Goal: Information Seeking & Learning: Understand process/instructions

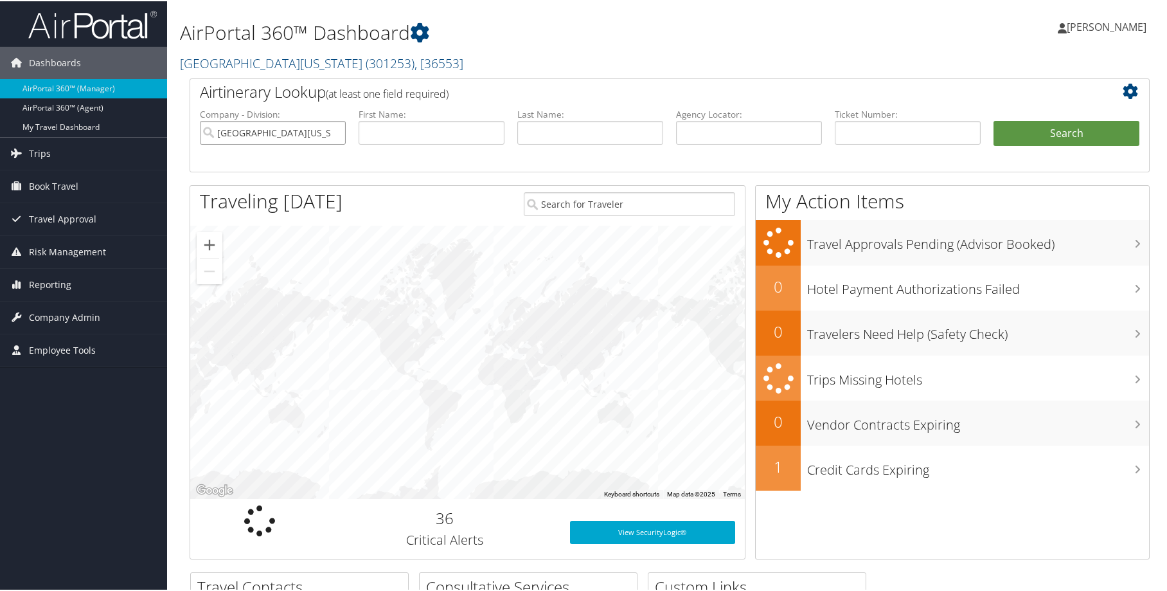
click at [332, 132] on input "University of Alabama" at bounding box center [273, 132] width 146 height 24
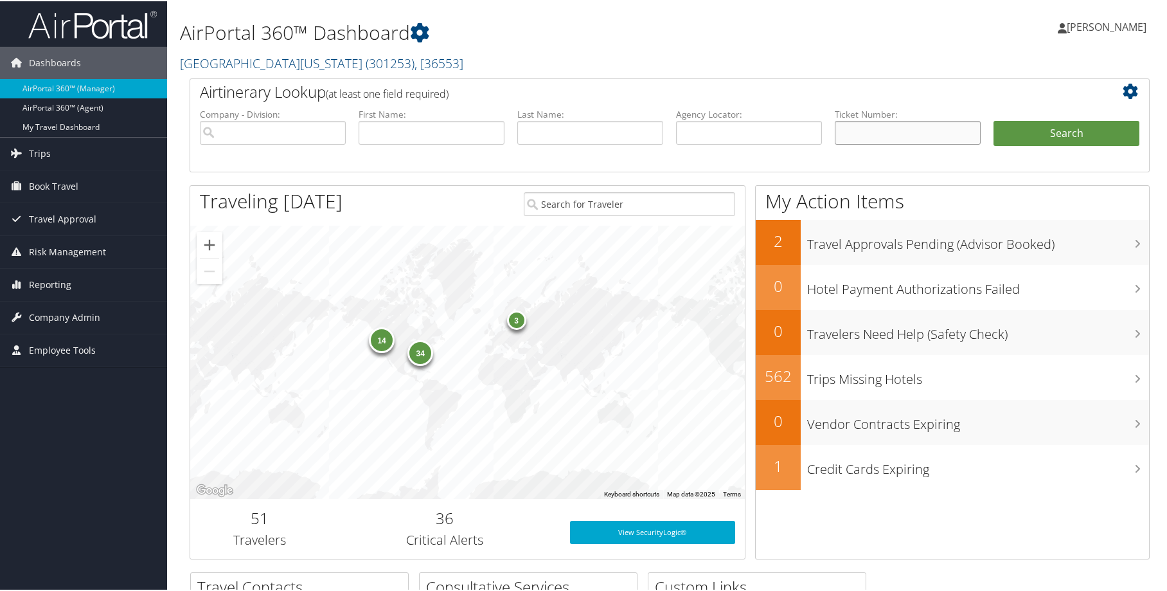
click at [853, 130] on input "text" at bounding box center [908, 132] width 146 height 24
paste input "0167308811213"
type input "0167308811213"
click at [1057, 139] on button "Search" at bounding box center [1067, 133] width 146 height 26
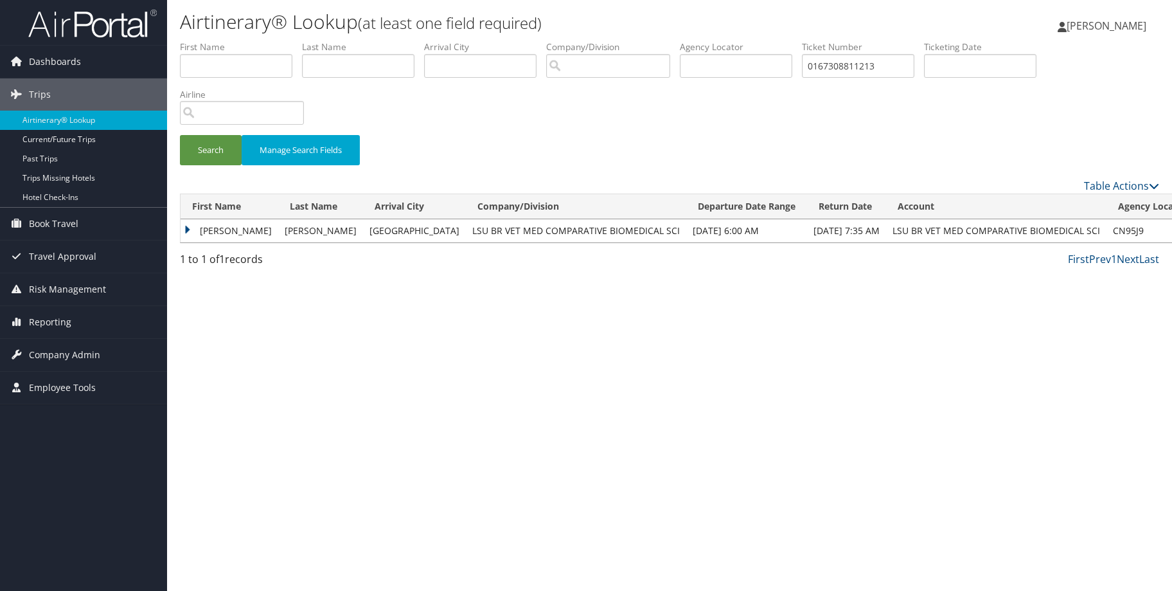
click at [189, 231] on td "ALEXANDRA" at bounding box center [230, 230] width 98 height 23
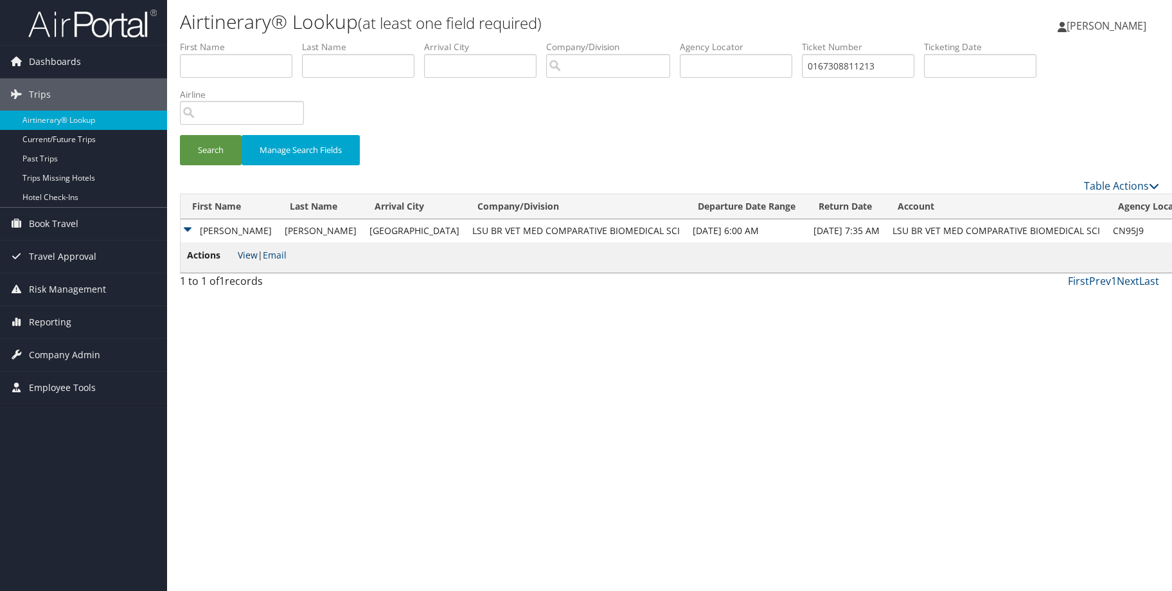
click at [245, 256] on link "View" at bounding box center [248, 255] width 20 height 12
click at [847, 69] on input "0167308811213" at bounding box center [858, 66] width 112 height 24
type input "88"
click at [255, 254] on link "View" at bounding box center [248, 255] width 20 height 12
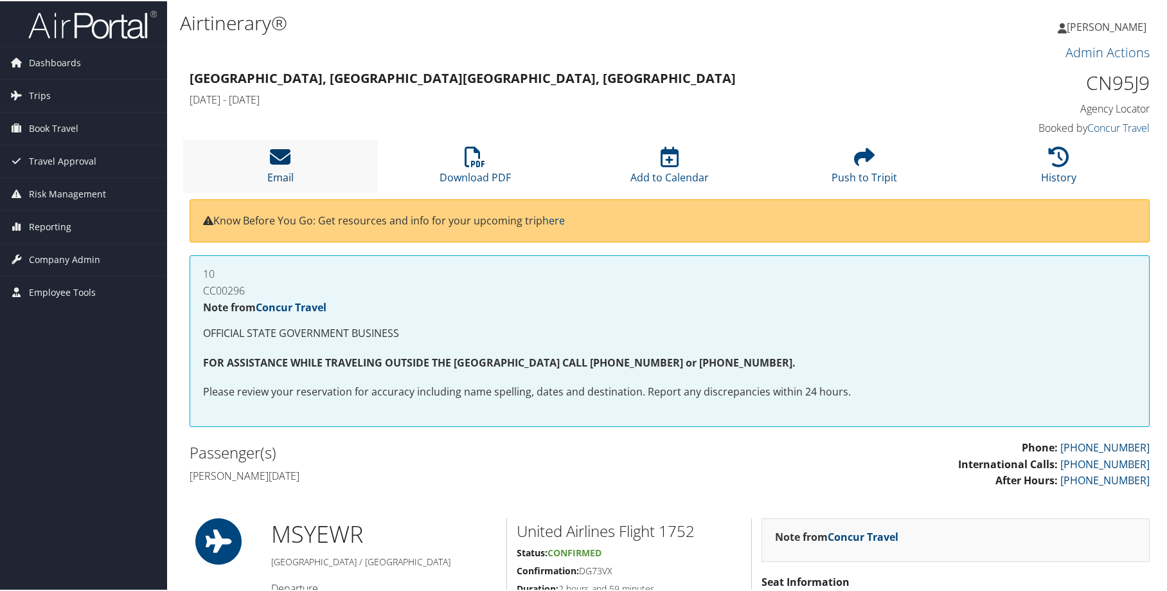
click at [281, 158] on icon at bounding box center [280, 155] width 21 height 21
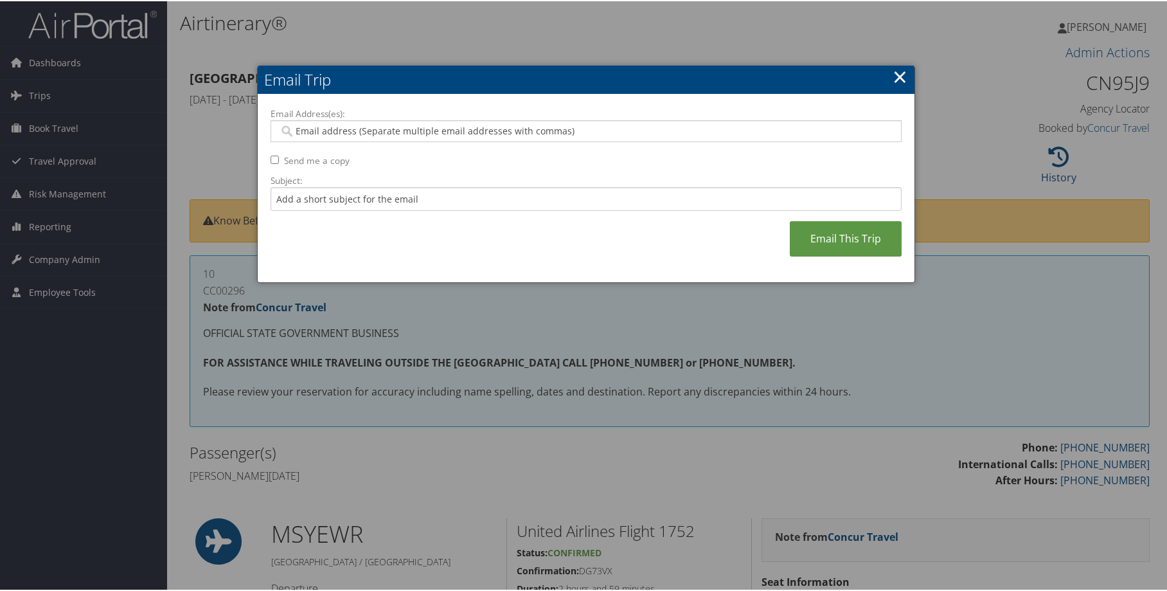
click at [454, 133] on input "Email Address(es):" at bounding box center [586, 129] width 614 height 13
paste input "sbrow53@lsu.edu"
type input "sbrow53@lsu.edu"
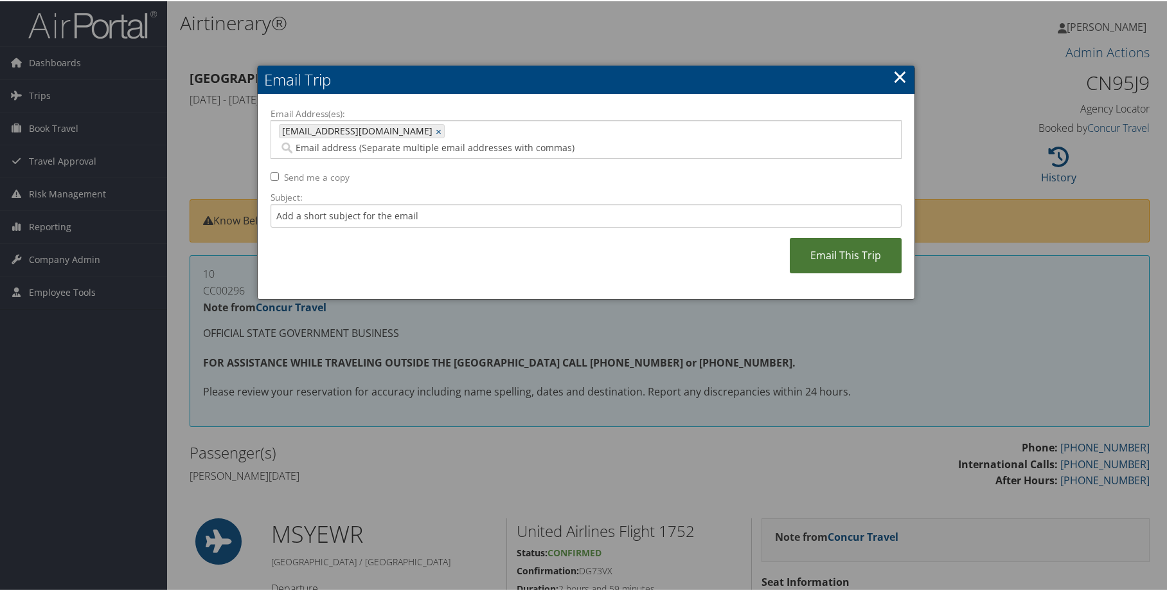
click at [801, 237] on link "Email This Trip" at bounding box center [846, 254] width 112 height 35
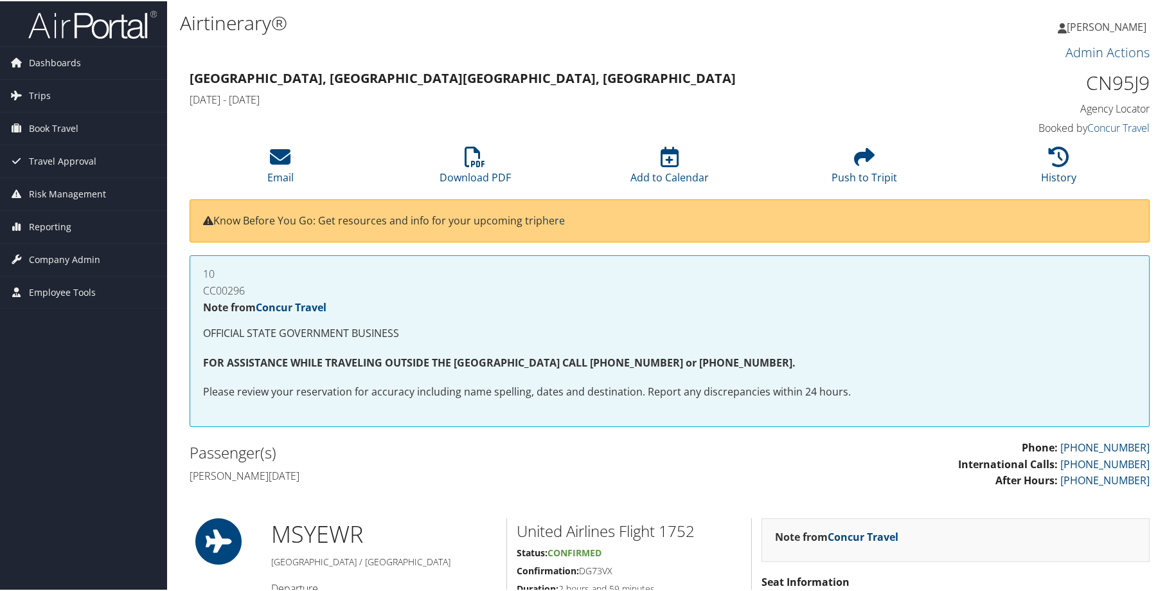
click at [1128, 80] on h1 "CN95J9" at bounding box center [1037, 81] width 226 height 27
copy h1 "CN95J9"
click at [64, 264] on span "Company Admin" at bounding box center [64, 258] width 71 height 32
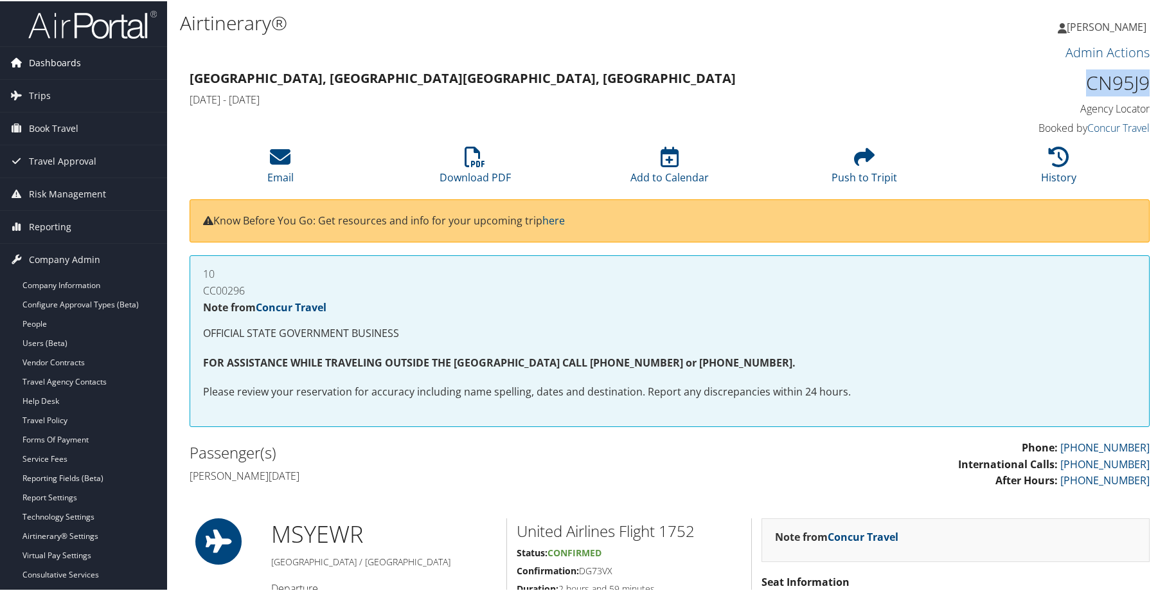
click at [42, 66] on span "Dashboards" at bounding box center [55, 62] width 52 height 32
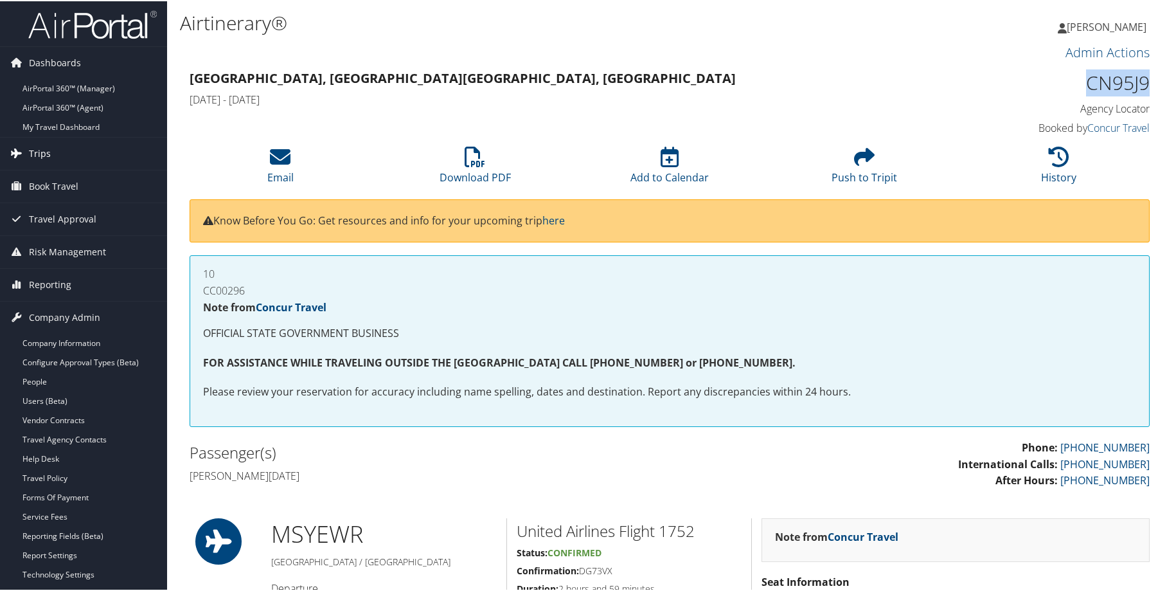
click at [46, 148] on span "Trips" at bounding box center [40, 152] width 22 height 32
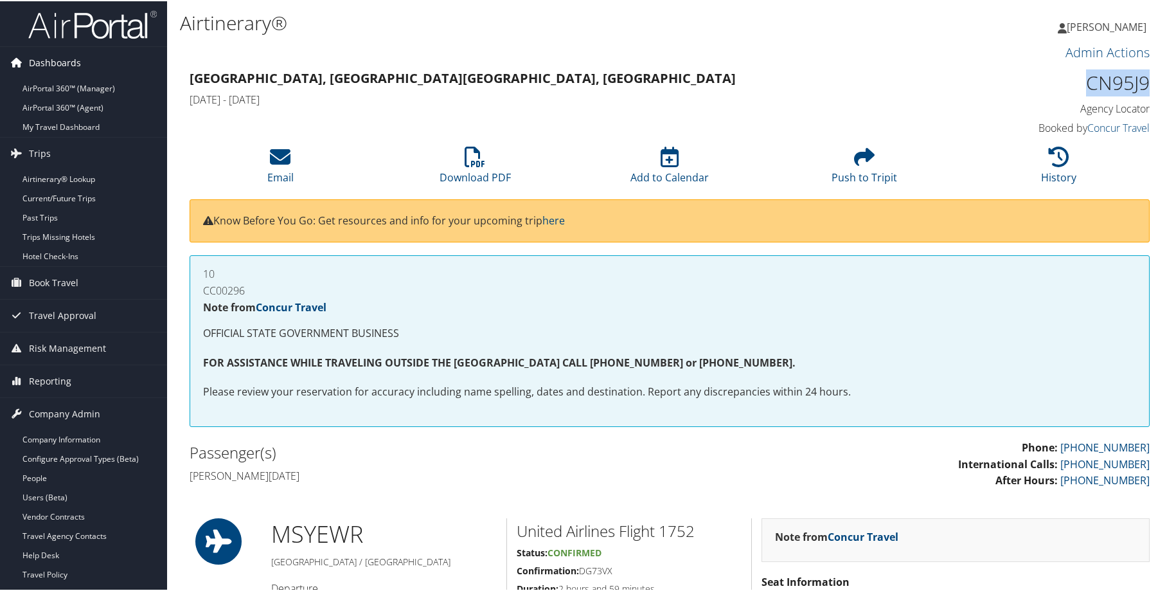
click at [68, 57] on span "Dashboards" at bounding box center [55, 62] width 52 height 32
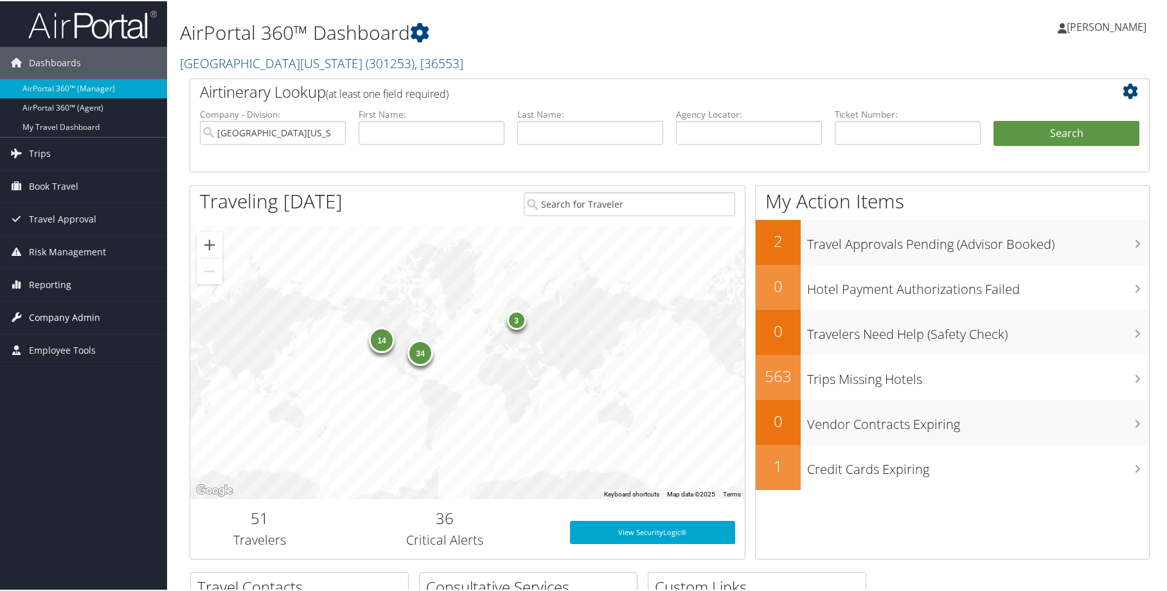
click at [63, 316] on span "Company Admin" at bounding box center [64, 316] width 71 height 32
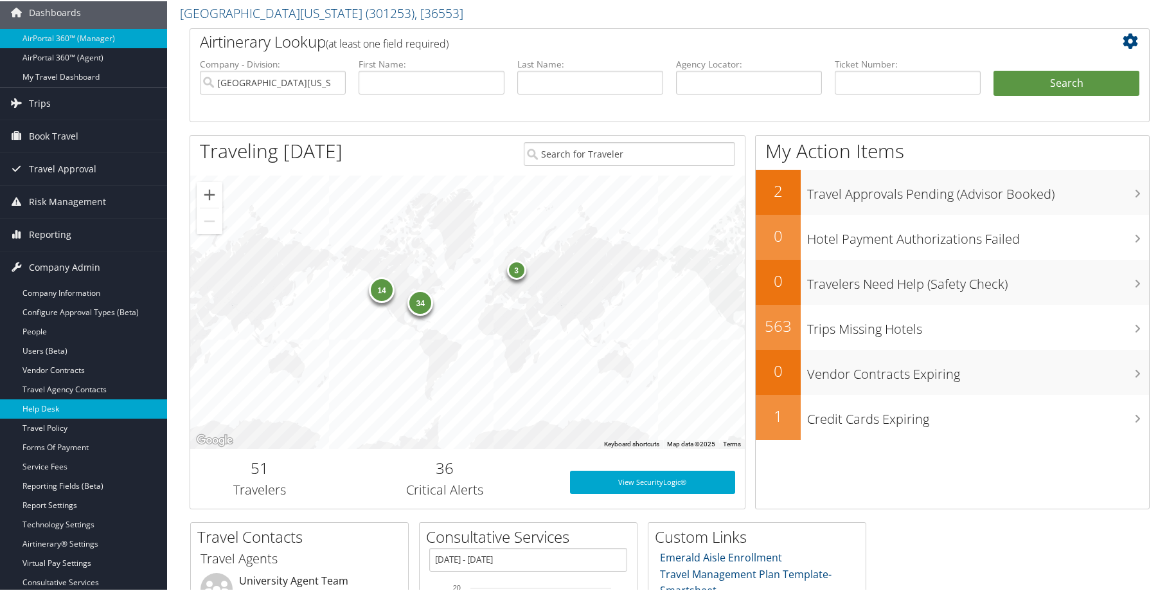
scroll to position [64, 0]
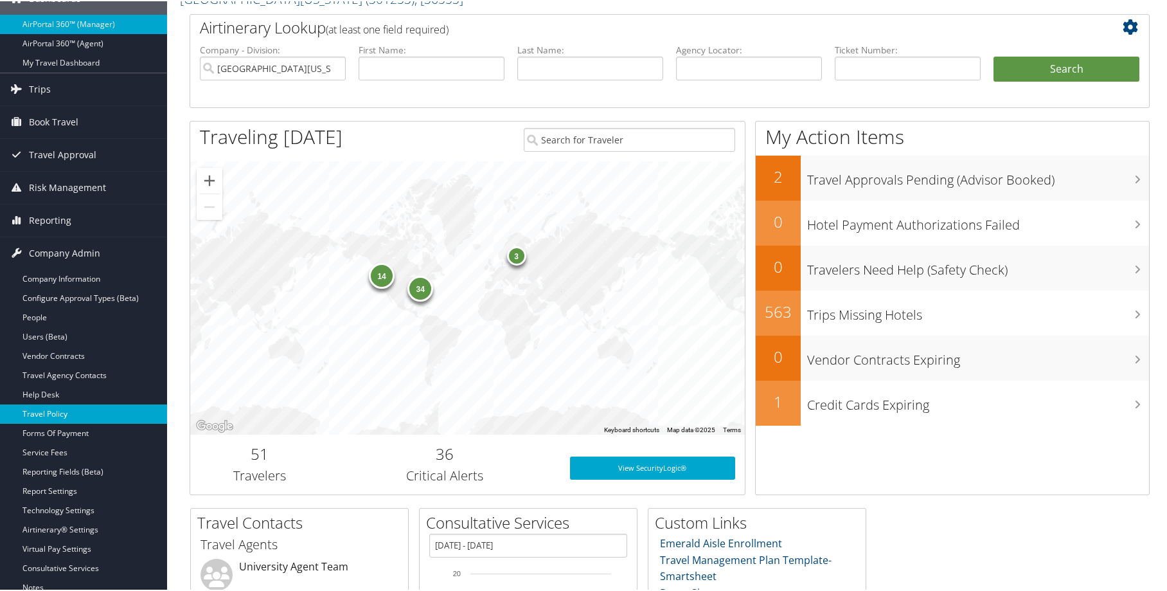
click at [83, 409] on link "Travel Policy" at bounding box center [83, 412] width 167 height 19
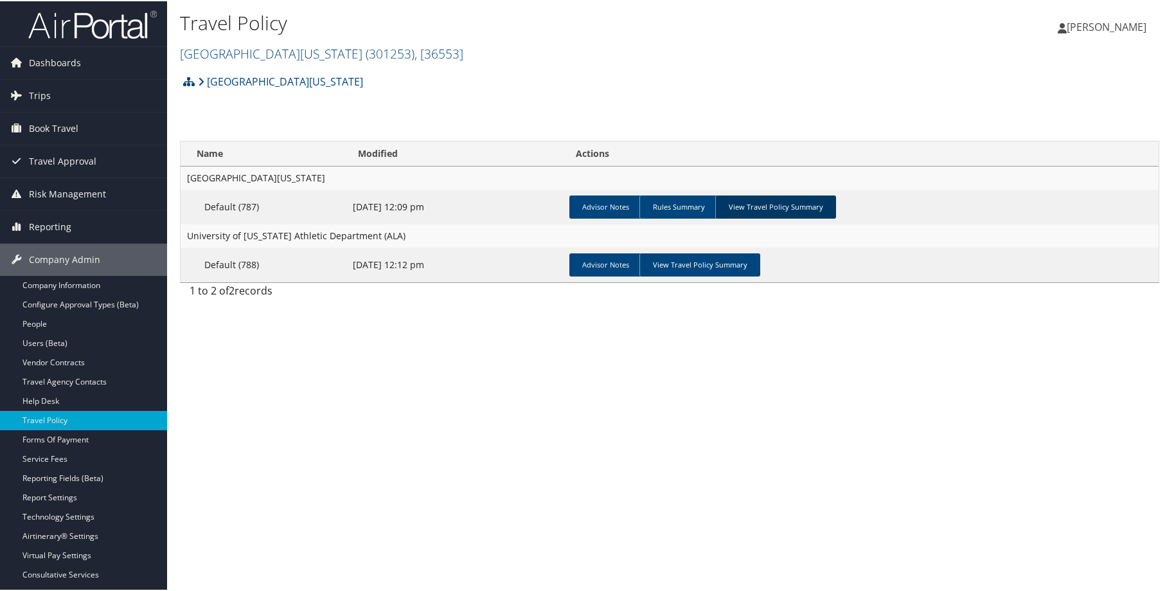
click at [769, 206] on link "View Travel Policy Summary" at bounding box center [775, 205] width 121 height 23
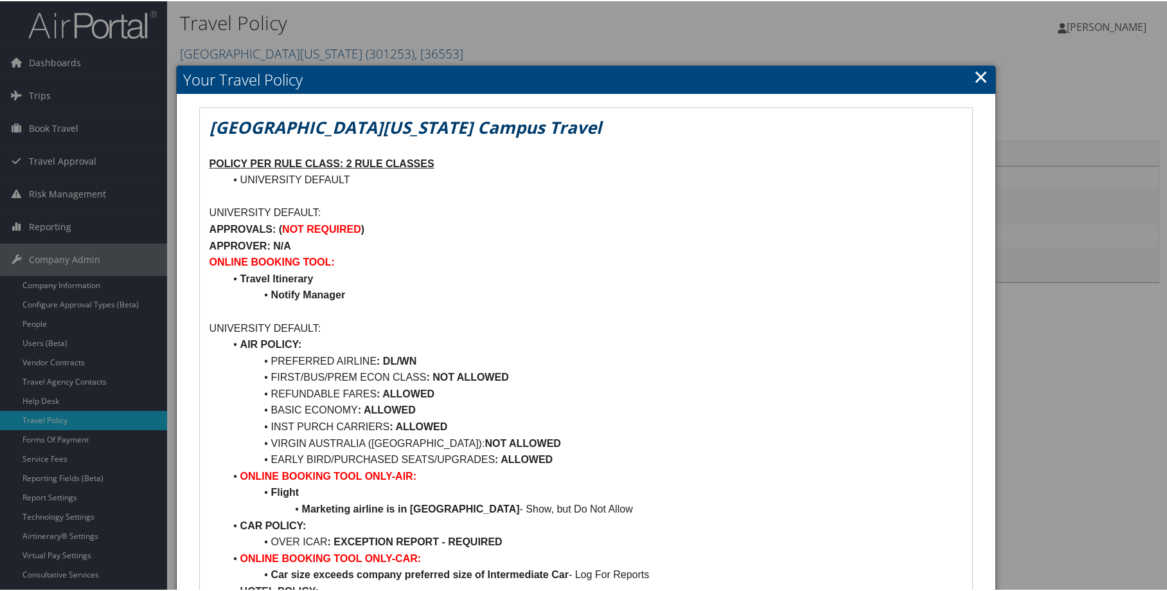
click at [980, 78] on link "×" at bounding box center [981, 75] width 15 height 26
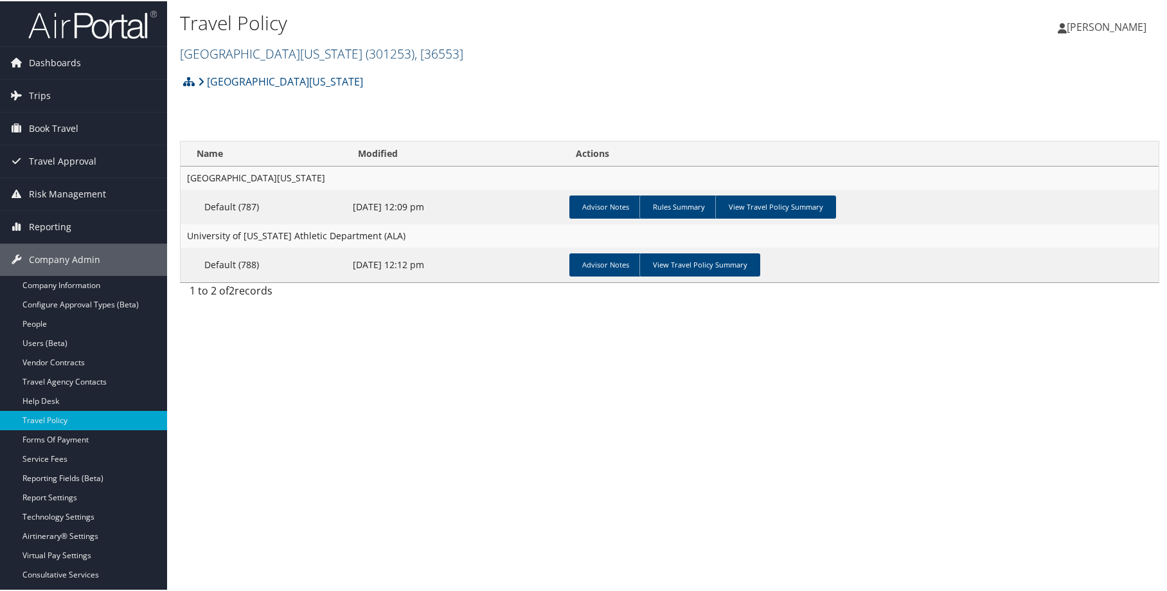
click at [366, 55] on span "( 301253 )" at bounding box center [390, 52] width 49 height 17
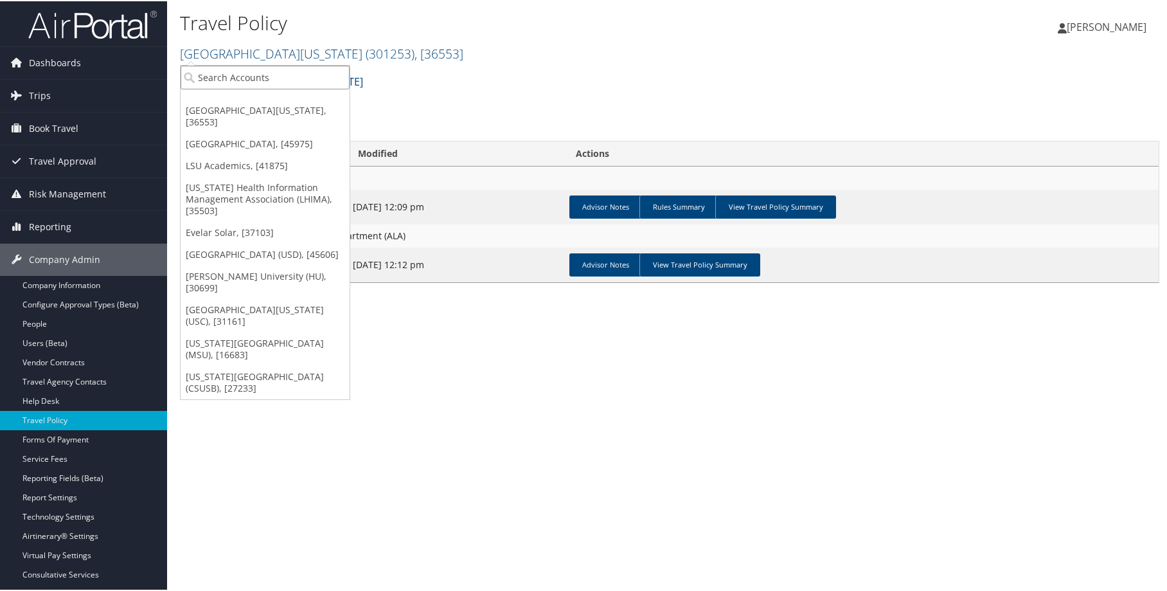
click at [267, 85] on input "search" at bounding box center [265, 76] width 169 height 24
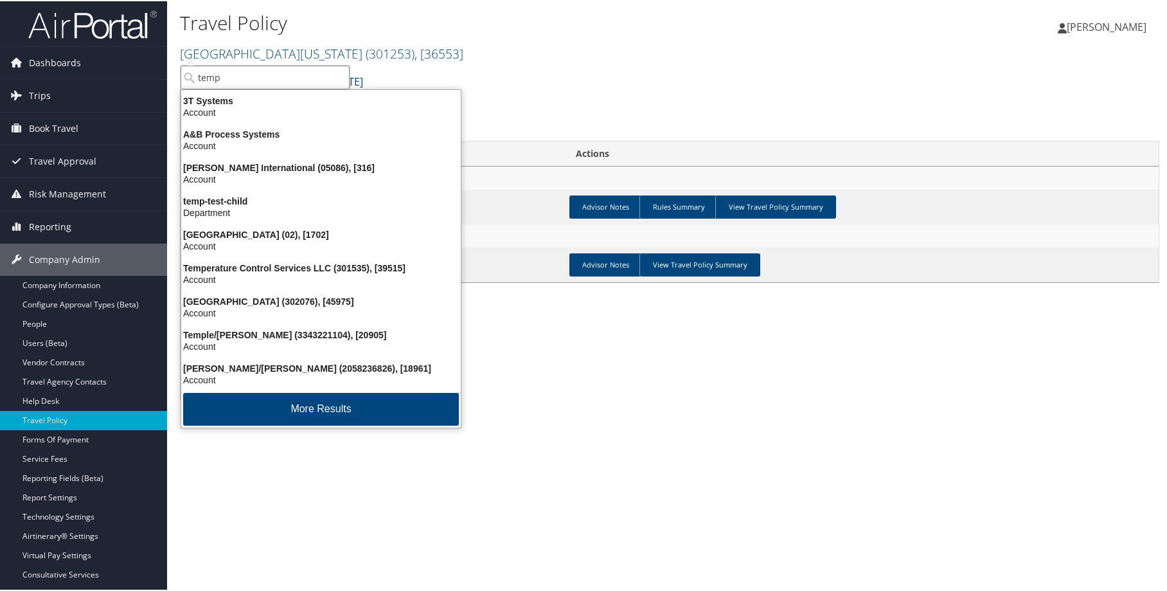
type input "templ"
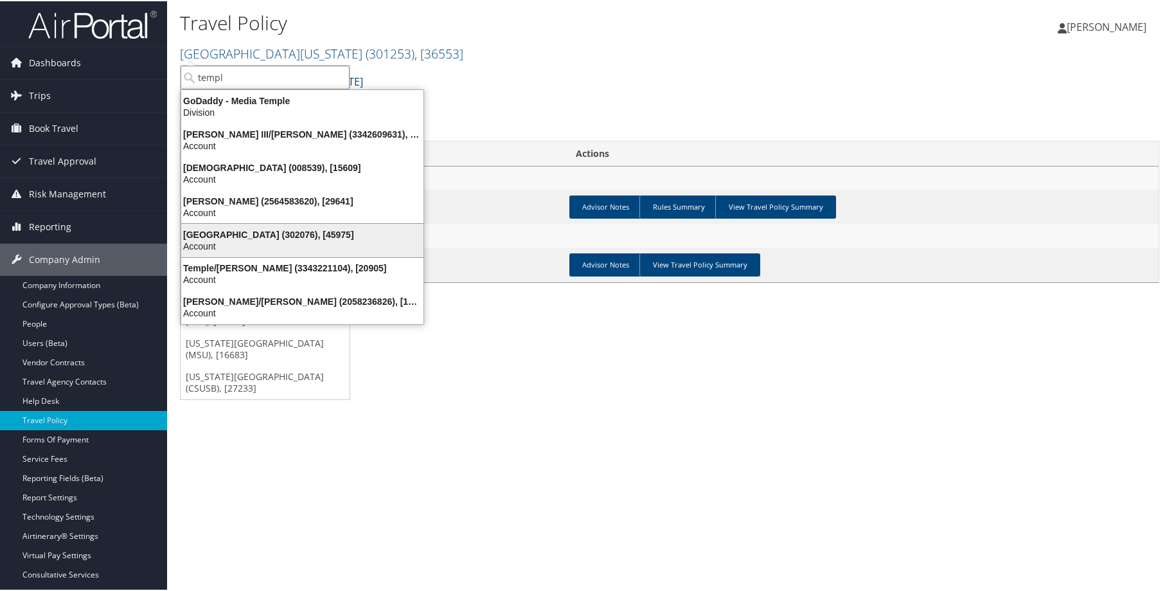
click at [300, 247] on div "Account" at bounding box center [303, 245] width 258 height 12
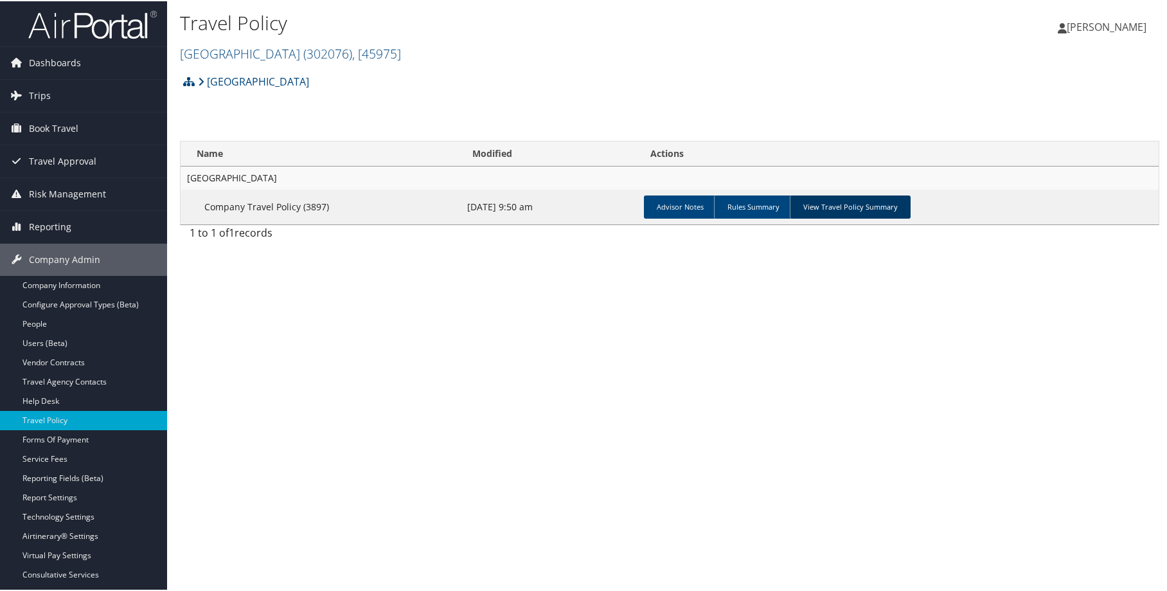
click at [841, 201] on link "View Travel Policy Summary" at bounding box center [850, 205] width 121 height 23
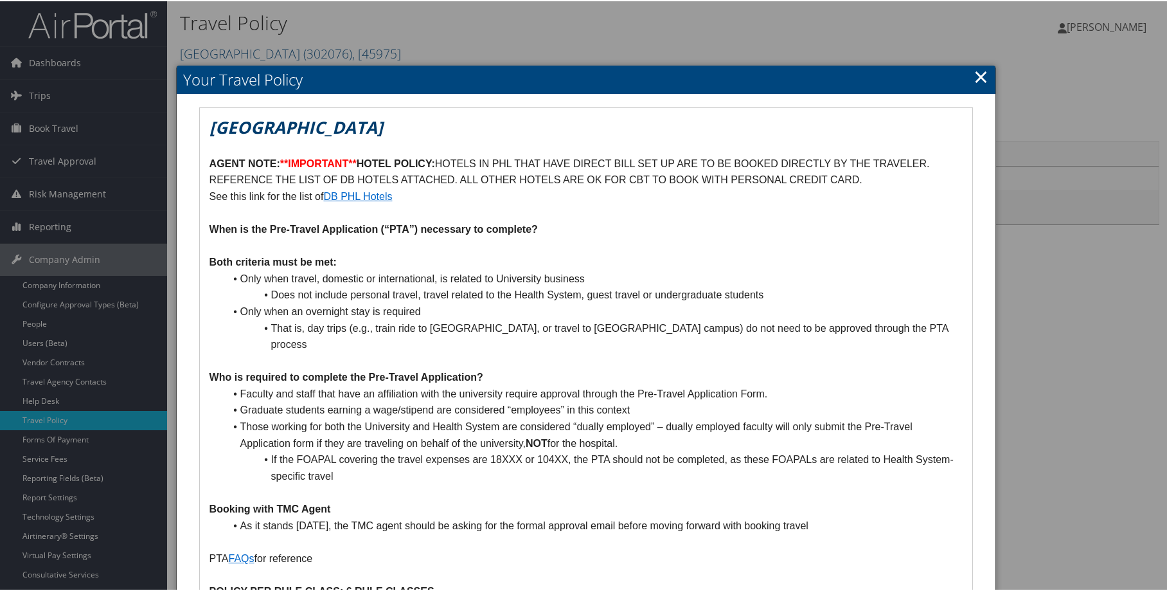
click at [980, 78] on link "×" at bounding box center [981, 75] width 15 height 26
